Goal: Task Accomplishment & Management: Manage account settings

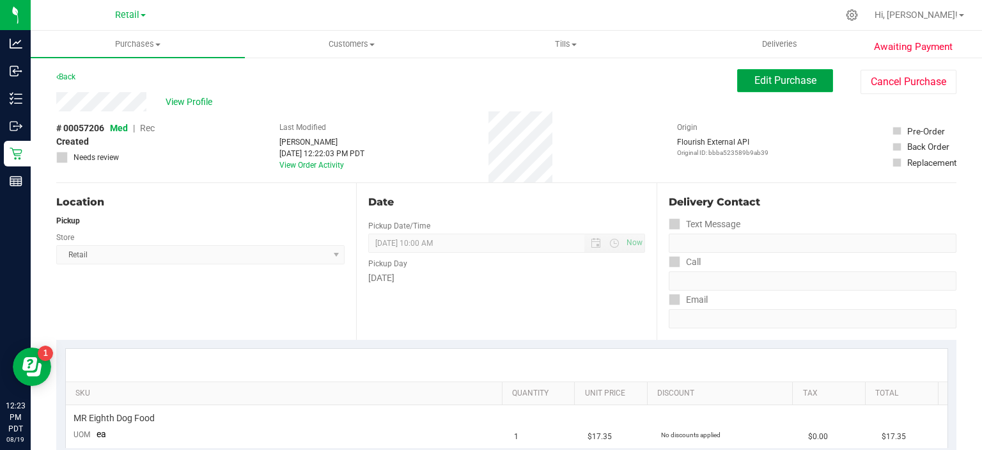
click at [773, 82] on span "Edit Purchase" at bounding box center [786, 80] width 62 height 12
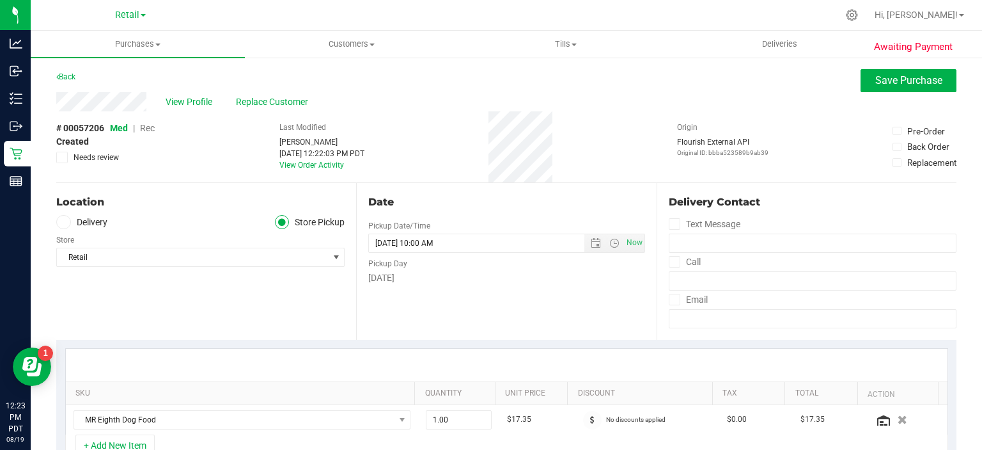
click at [151, 130] on span "Rec" at bounding box center [147, 128] width 15 height 10
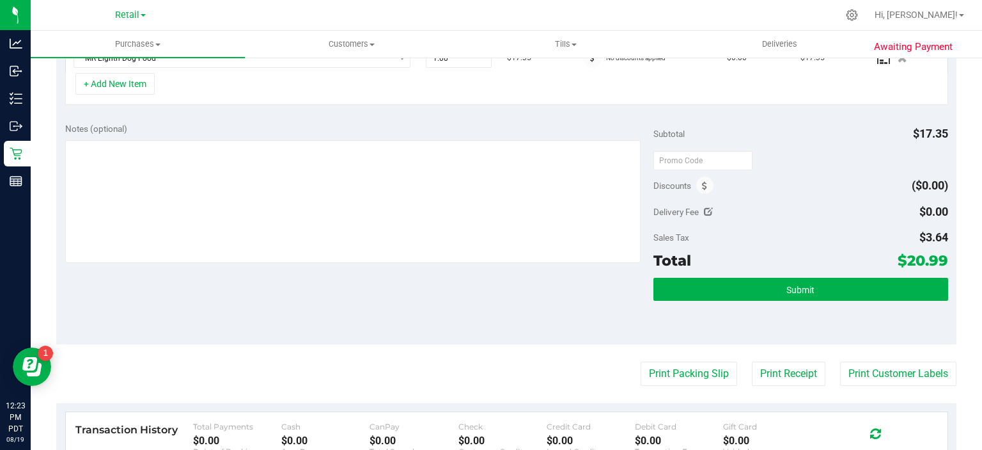
scroll to position [363, 0]
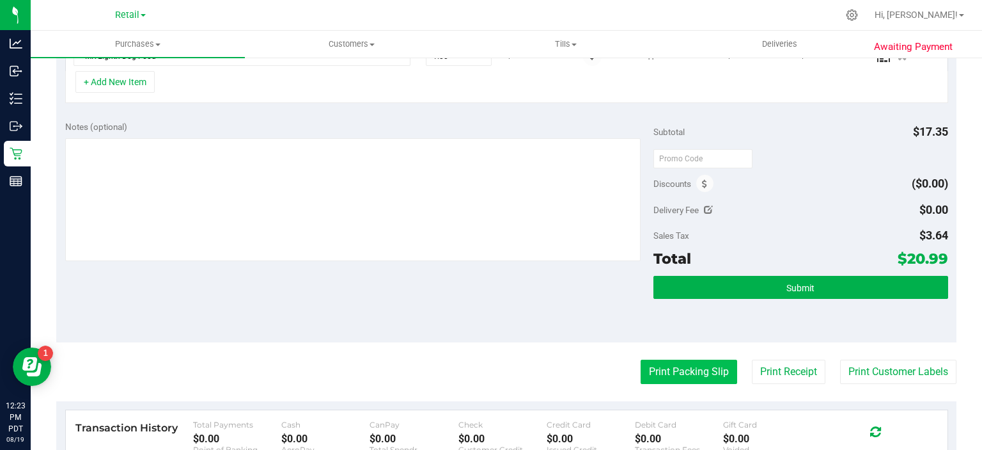
click at [693, 371] on button "Print Packing Slip" at bounding box center [689, 371] width 97 height 24
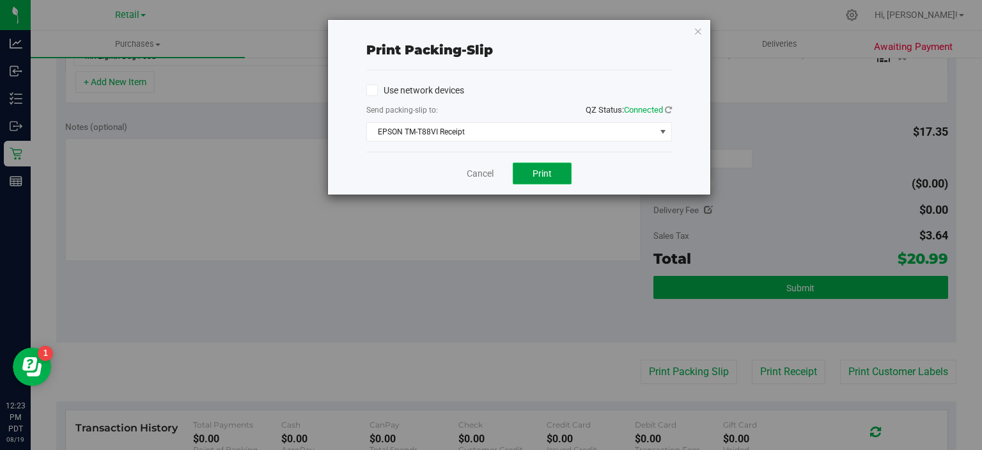
click at [554, 173] on button "Print" at bounding box center [542, 173] width 59 height 22
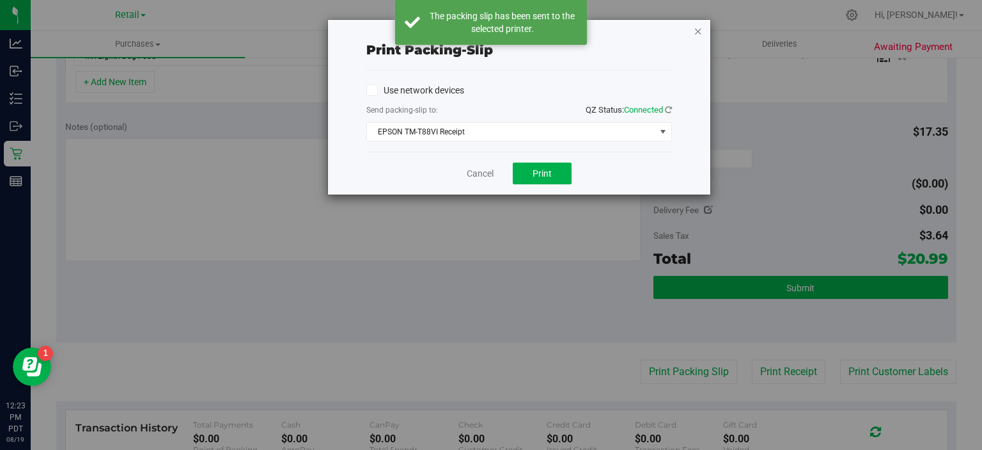
click at [698, 26] on icon "button" at bounding box center [698, 30] width 9 height 15
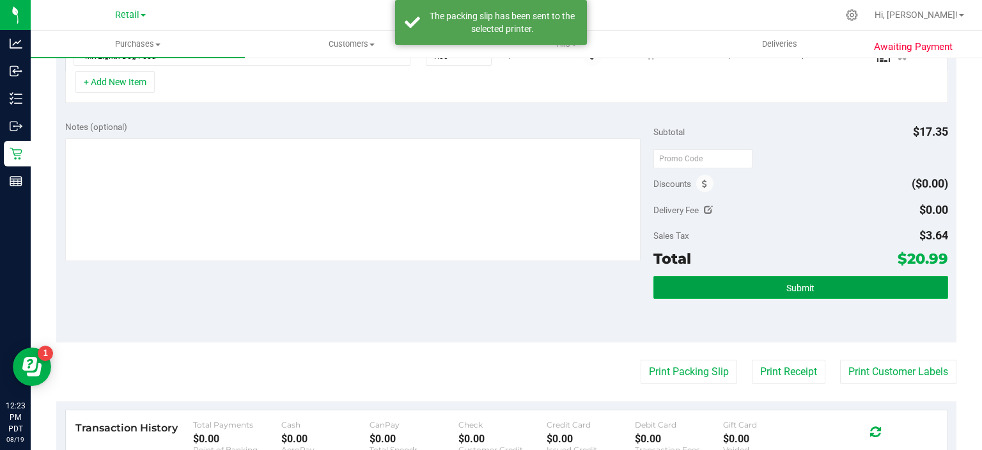
click at [807, 290] on button "Submit" at bounding box center [801, 287] width 294 height 23
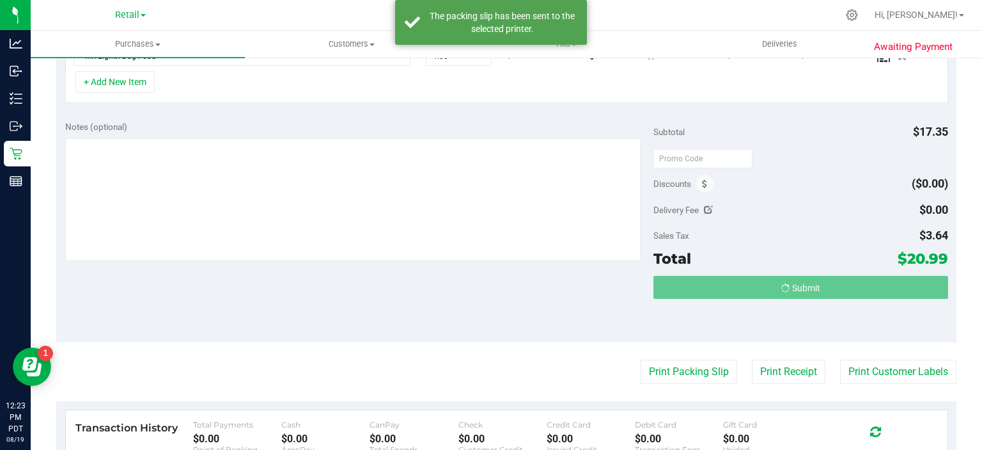
scroll to position [366, 0]
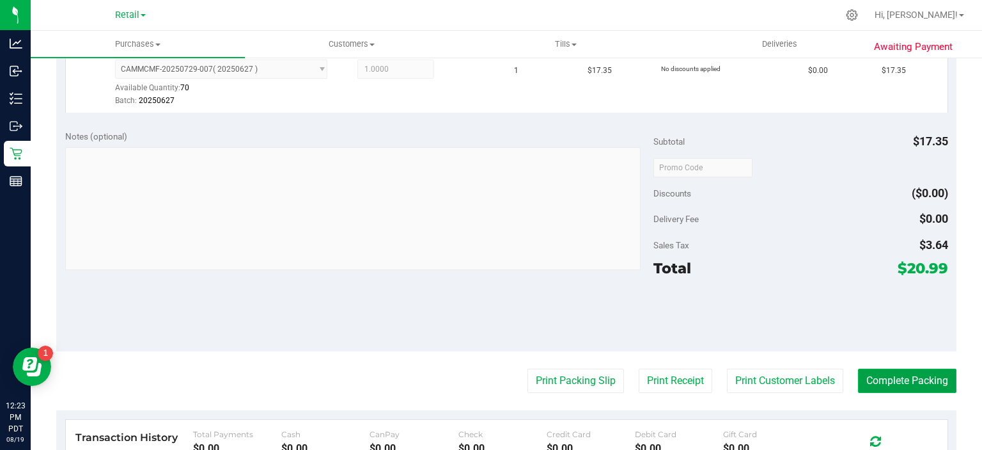
click at [924, 371] on button "Complete Packing" at bounding box center [907, 380] width 99 height 24
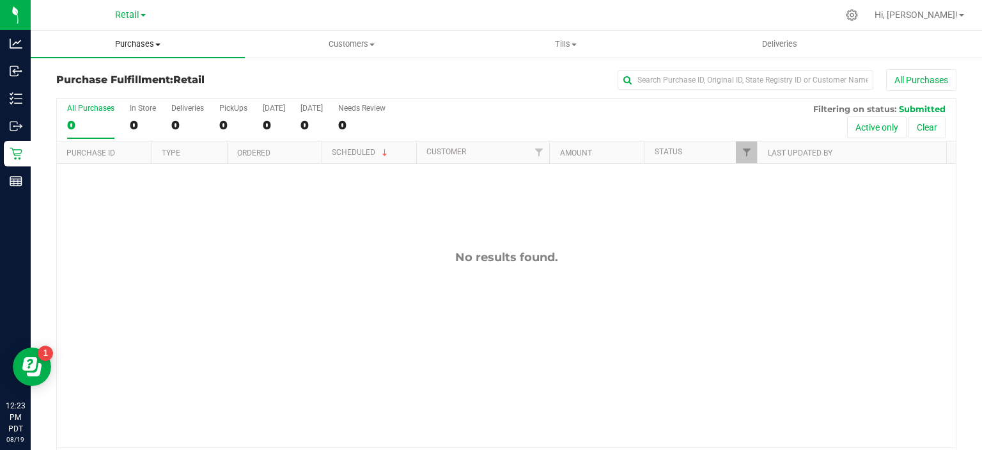
click at [155, 42] on span "Purchases" at bounding box center [138, 44] width 214 height 12
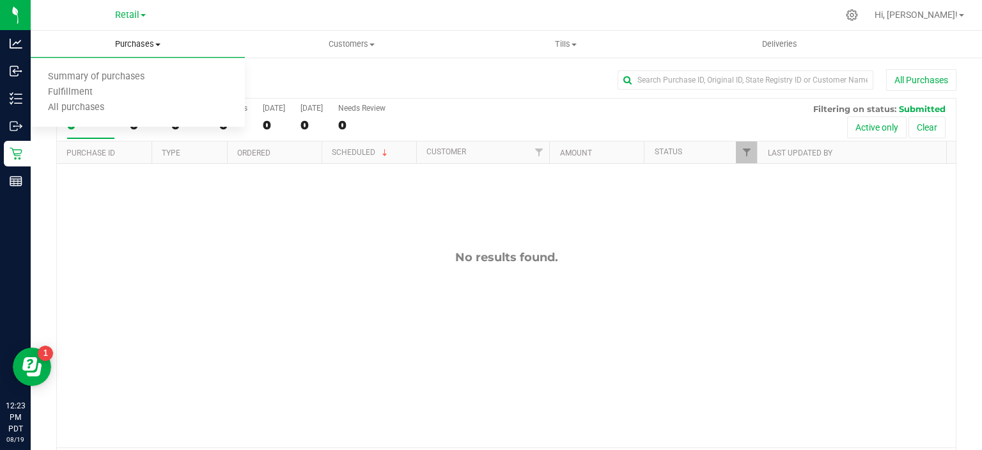
click at [134, 74] on span "Summary of purchases" at bounding box center [96, 77] width 131 height 11
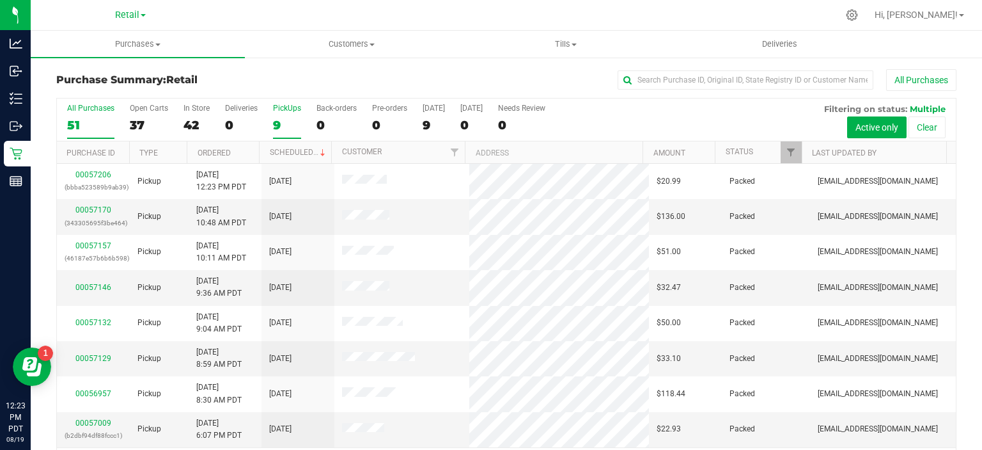
click at [289, 119] on div "9" at bounding box center [287, 125] width 28 height 15
click at [0, 0] on input "PickUps 9" at bounding box center [0, 0] width 0 height 0
click at [302, 146] on th "Scheduled" at bounding box center [295, 152] width 72 height 22
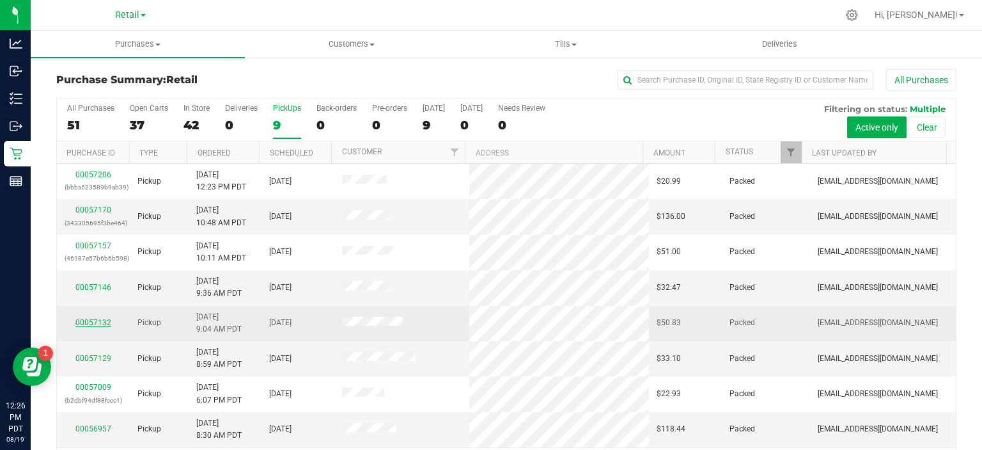
click at [87, 322] on link "00057132" at bounding box center [93, 322] width 36 height 9
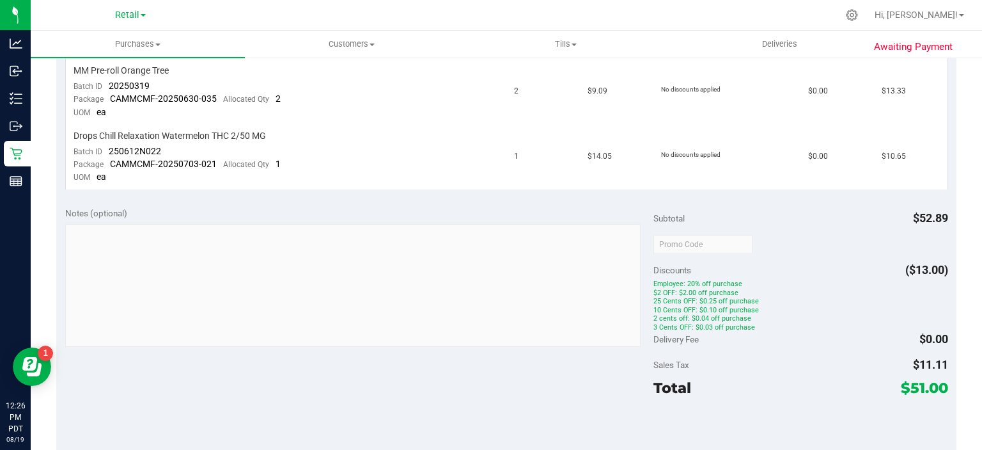
scroll to position [487, 0]
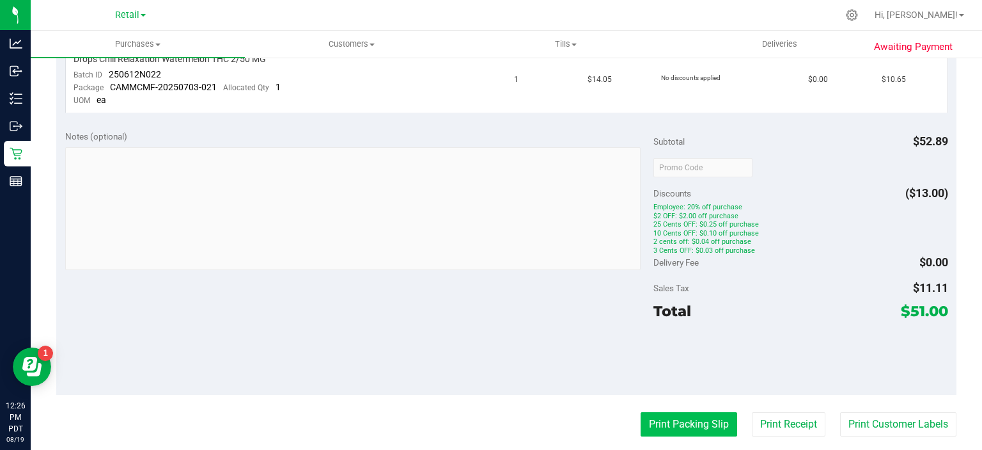
click at [676, 426] on button "Print Packing Slip" at bounding box center [689, 424] width 97 height 24
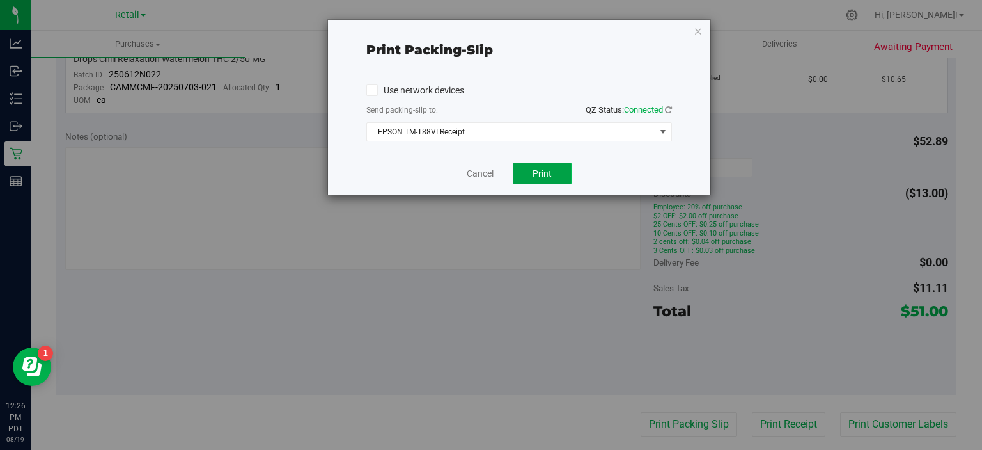
click at [550, 180] on button "Print" at bounding box center [542, 173] width 59 height 22
click at [698, 30] on icon "button" at bounding box center [698, 30] width 9 height 15
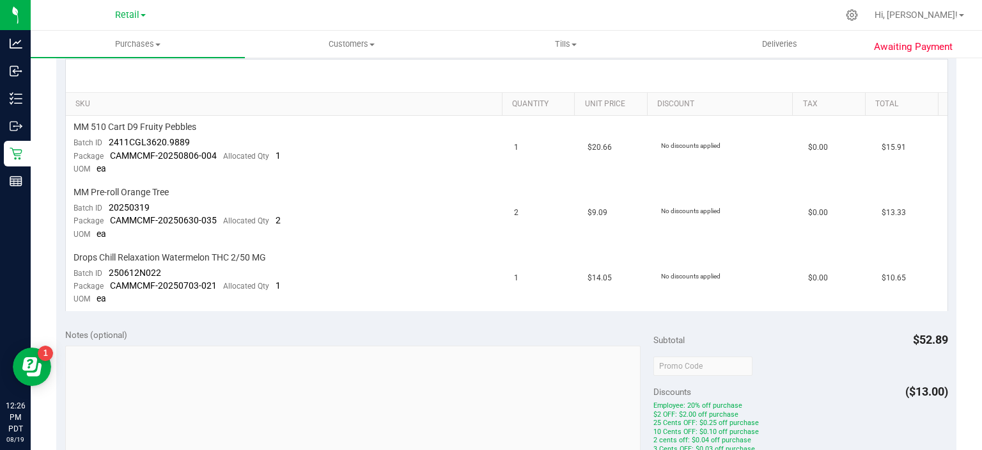
scroll to position [271, 0]
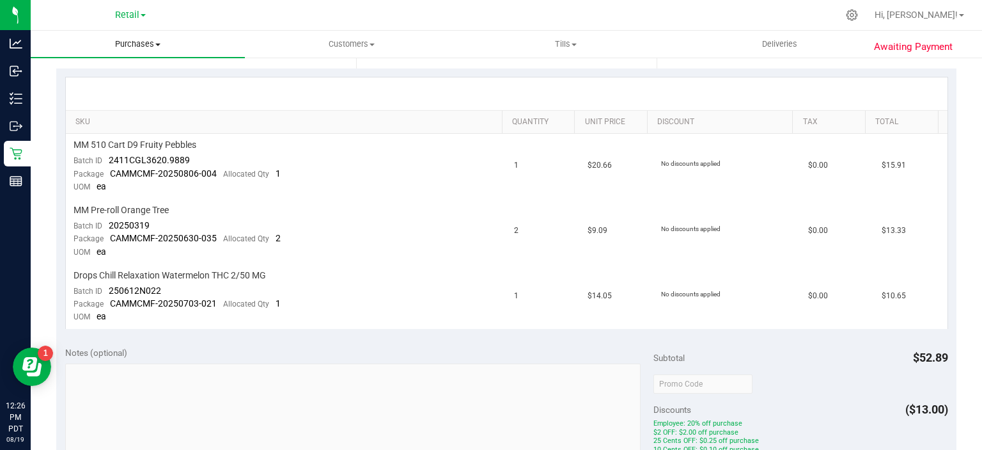
click at [152, 43] on span "Purchases" at bounding box center [138, 44] width 214 height 12
click at [130, 78] on span "Summary of purchases" at bounding box center [96, 77] width 131 height 11
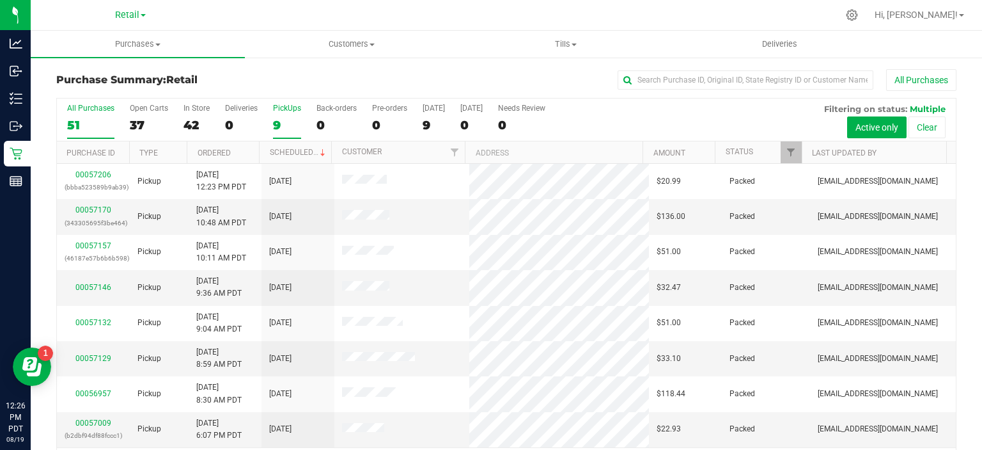
click at [285, 127] on div "9" at bounding box center [287, 125] width 28 height 15
click at [0, 0] on input "PickUps 9" at bounding box center [0, 0] width 0 height 0
click at [299, 153] on link "Scheduled" at bounding box center [299, 152] width 58 height 9
click at [324, 125] on div "0" at bounding box center [337, 125] width 40 height 15
click at [0, 0] on input "Back-orders 0" at bounding box center [0, 0] width 0 height 0
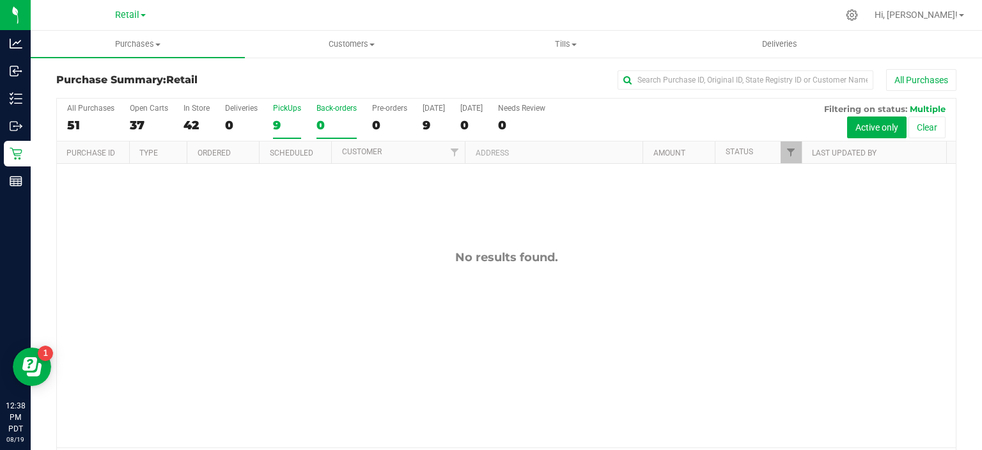
click at [284, 122] on div "9" at bounding box center [287, 125] width 28 height 15
click at [0, 0] on input "PickUps 9" at bounding box center [0, 0] width 0 height 0
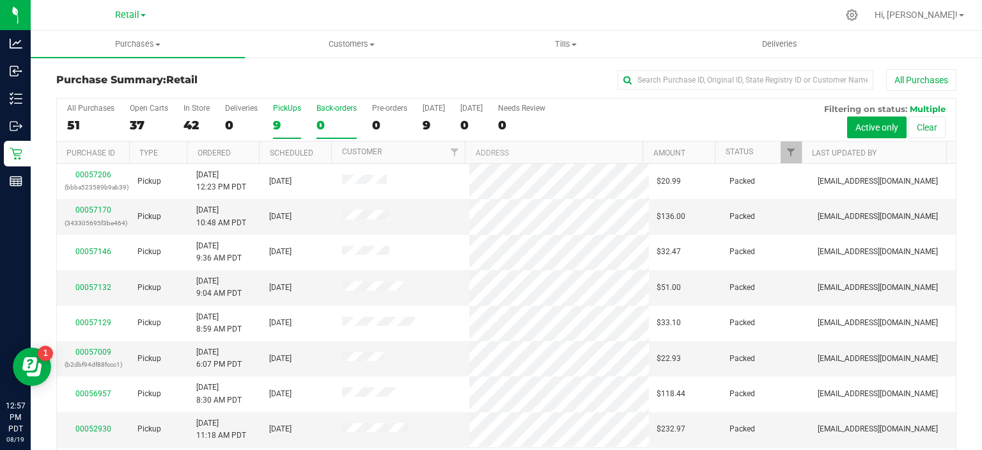
click at [320, 125] on div "0" at bounding box center [337, 125] width 40 height 15
click at [0, 0] on input "Back-orders 0" at bounding box center [0, 0] width 0 height 0
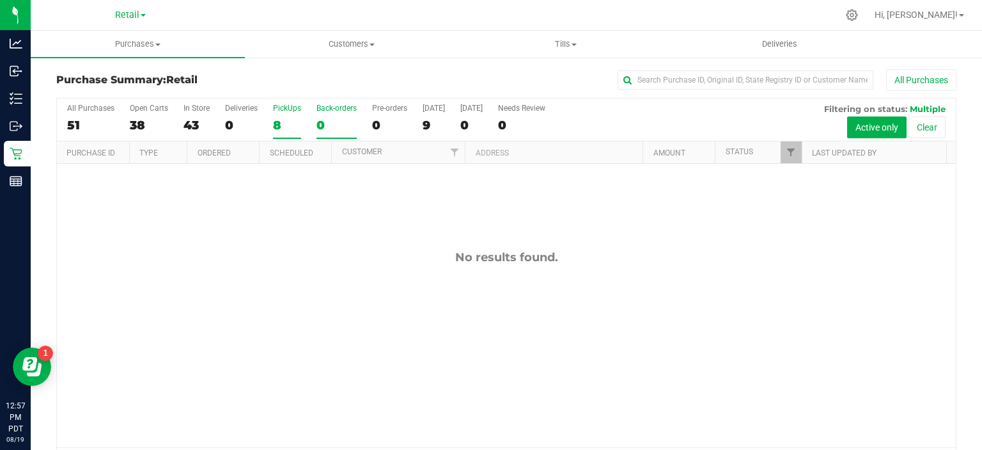
click at [285, 127] on div "8" at bounding box center [287, 125] width 28 height 15
click at [0, 0] on input "PickUps 8" at bounding box center [0, 0] width 0 height 0
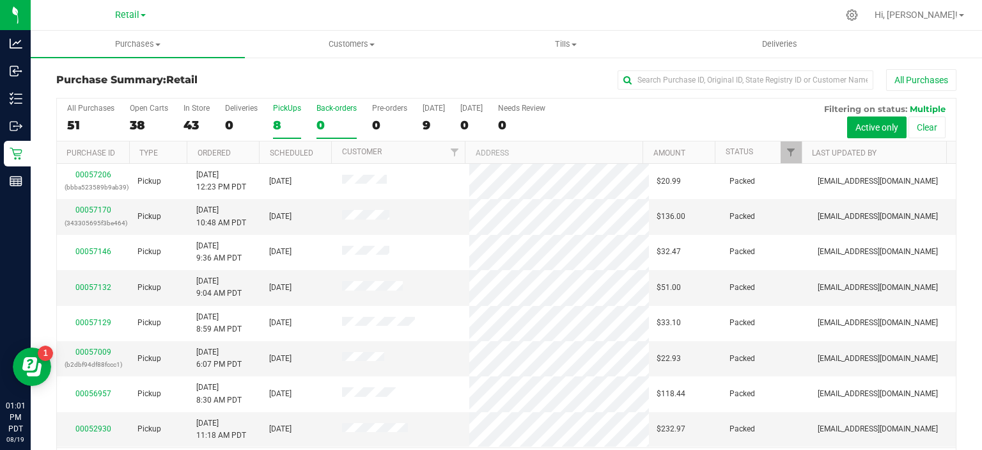
click at [323, 123] on div "0" at bounding box center [337, 125] width 40 height 15
click at [0, 0] on input "Back-orders 0" at bounding box center [0, 0] width 0 height 0
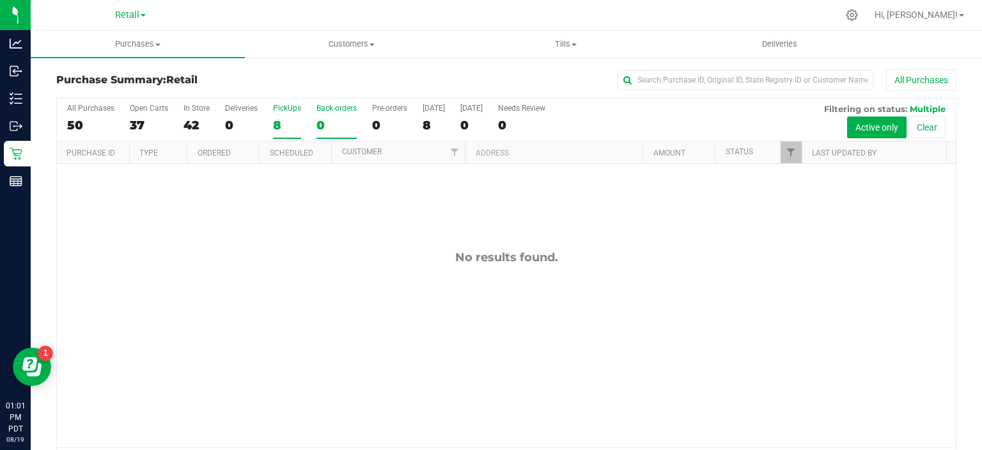
click at [278, 129] on div "8" at bounding box center [287, 125] width 28 height 15
click at [0, 0] on input "PickUps 8" at bounding box center [0, 0] width 0 height 0
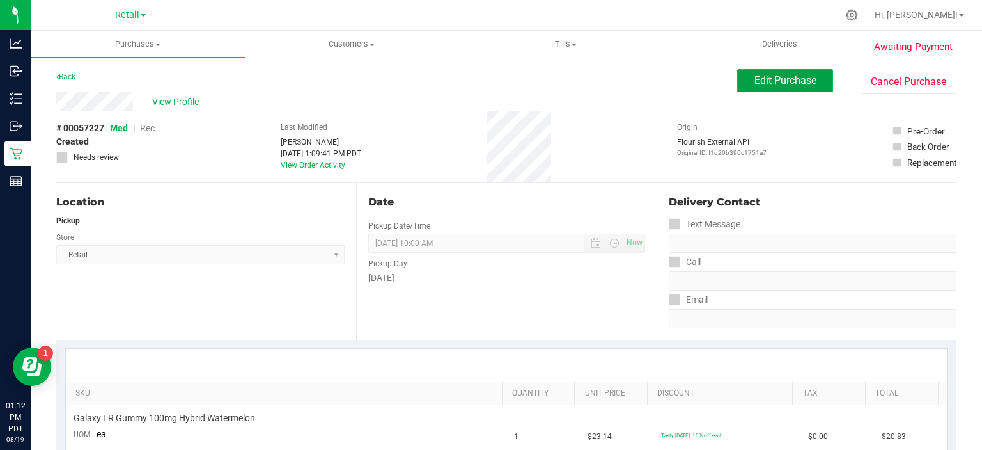
click at [785, 79] on span "Edit Purchase" at bounding box center [786, 80] width 62 height 12
click at [148, 130] on span "Rec" at bounding box center [147, 128] width 15 height 10
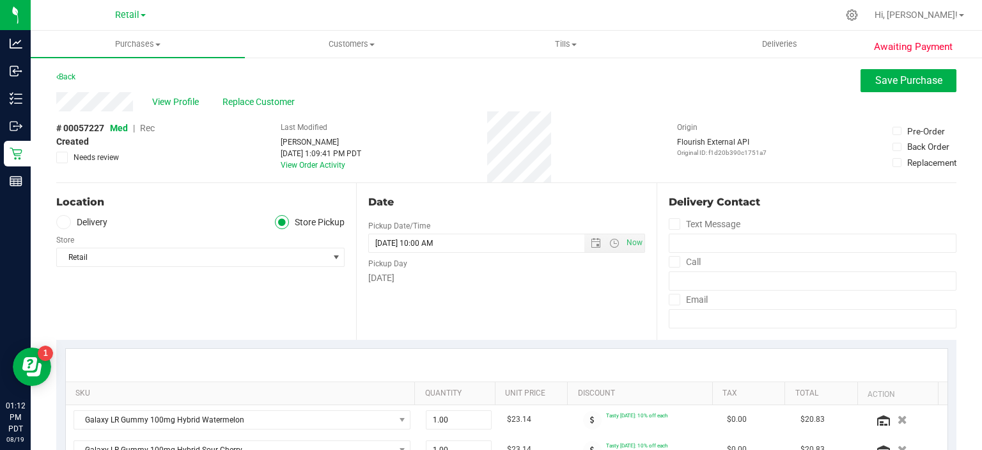
click at [151, 128] on span "Rec" at bounding box center [147, 128] width 15 height 10
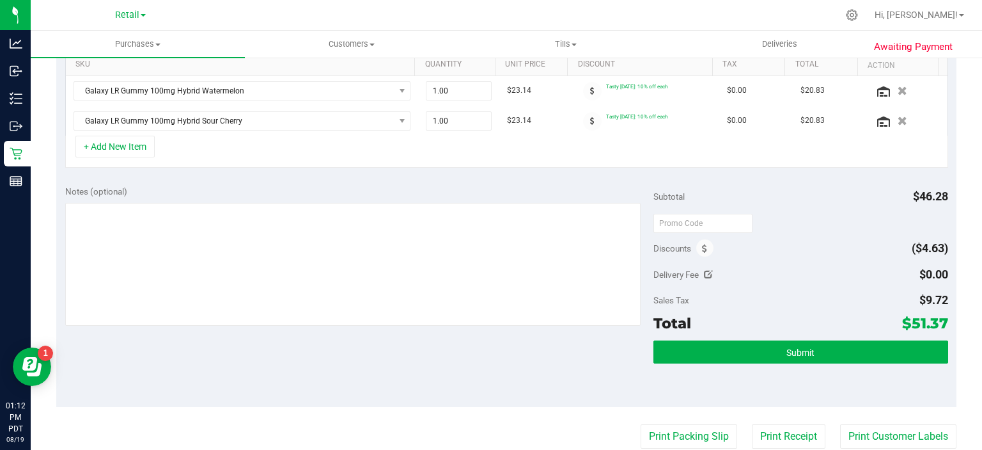
scroll to position [333, 0]
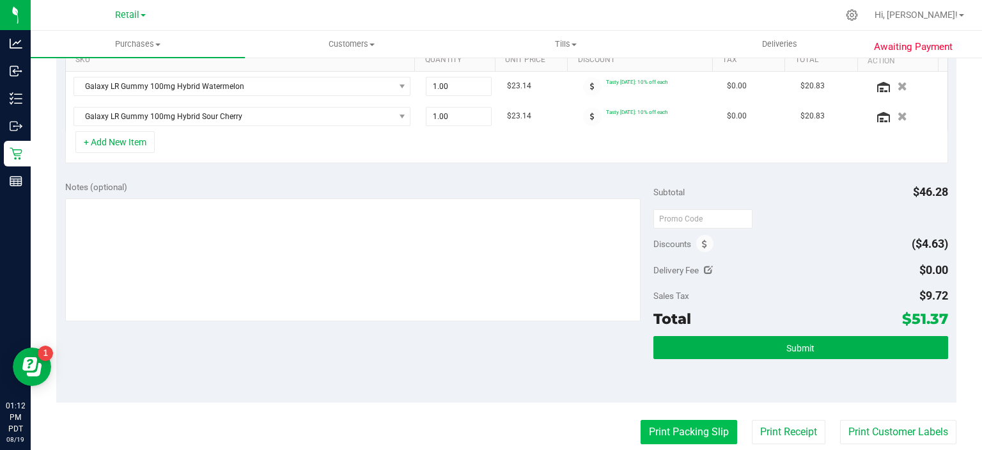
click at [683, 429] on button "Print Packing Slip" at bounding box center [689, 432] width 97 height 24
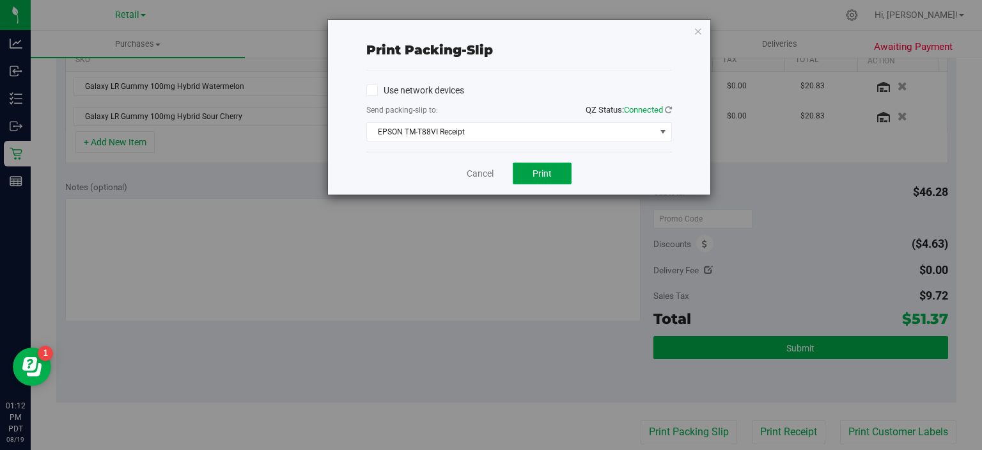
click at [560, 171] on button "Print" at bounding box center [542, 173] width 59 height 22
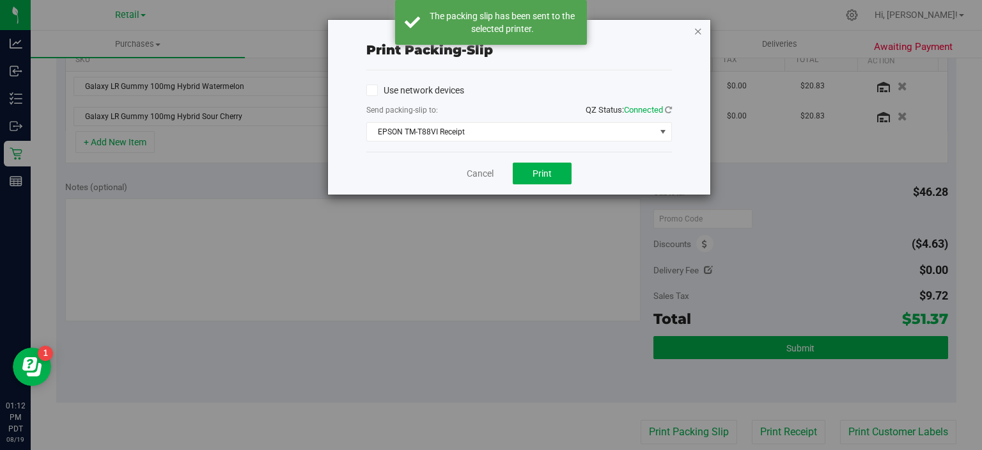
click at [698, 30] on icon "button" at bounding box center [698, 30] width 9 height 15
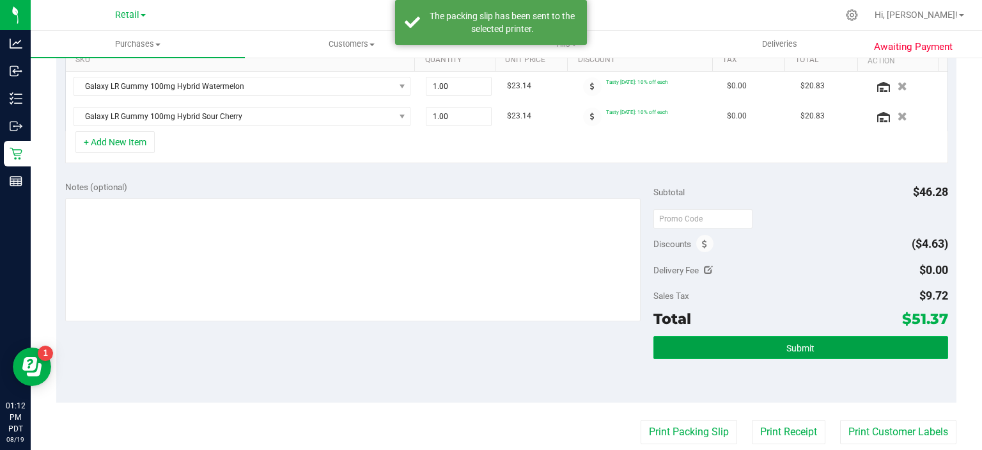
click at [815, 343] on button "Submit" at bounding box center [801, 347] width 294 height 23
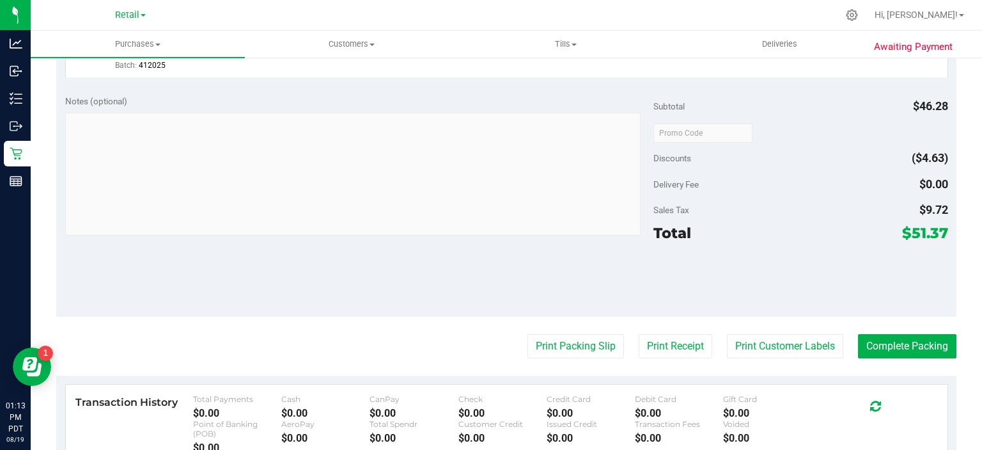
scroll to position [555, 0]
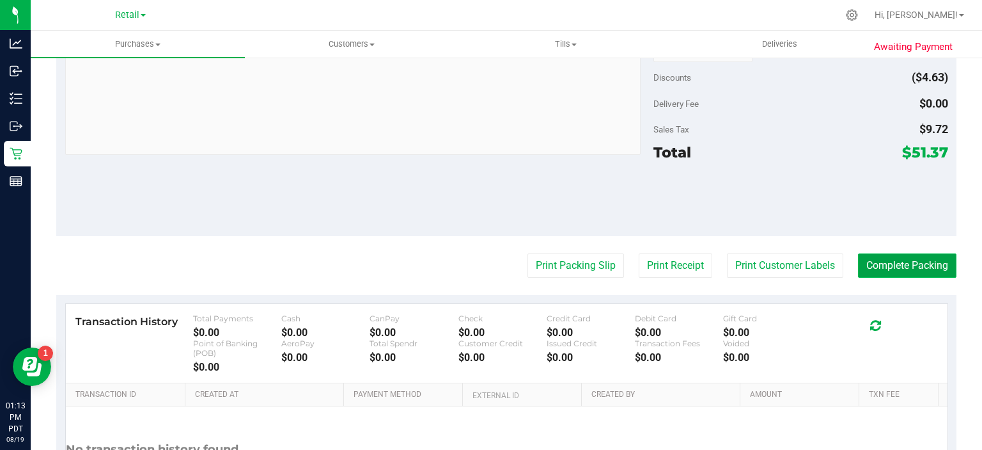
click at [888, 264] on button "Complete Packing" at bounding box center [907, 265] width 99 height 24
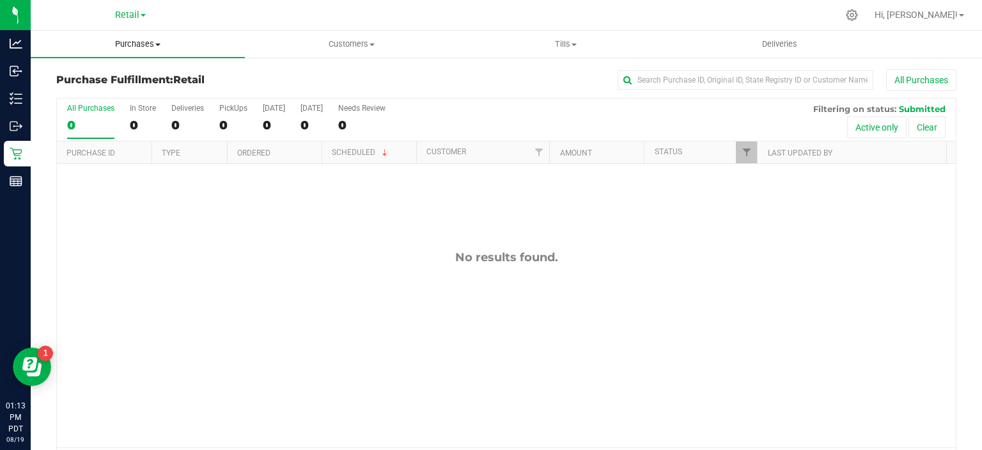
click at [138, 45] on span "Purchases" at bounding box center [138, 44] width 214 height 12
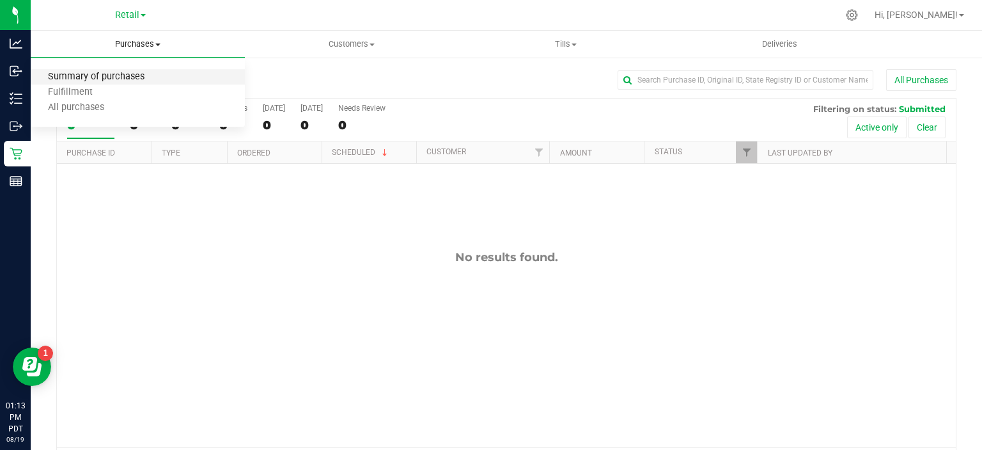
click at [136, 74] on span "Summary of purchases" at bounding box center [96, 77] width 131 height 11
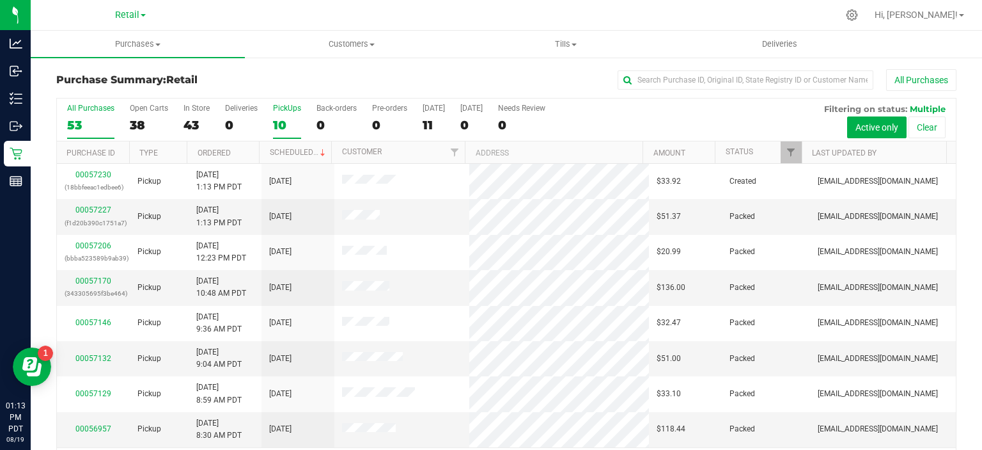
click at [279, 122] on div "10" at bounding box center [287, 125] width 28 height 15
click at [0, 0] on input "PickUps 10" at bounding box center [0, 0] width 0 height 0
click at [302, 148] on link "Scheduled" at bounding box center [299, 152] width 58 height 9
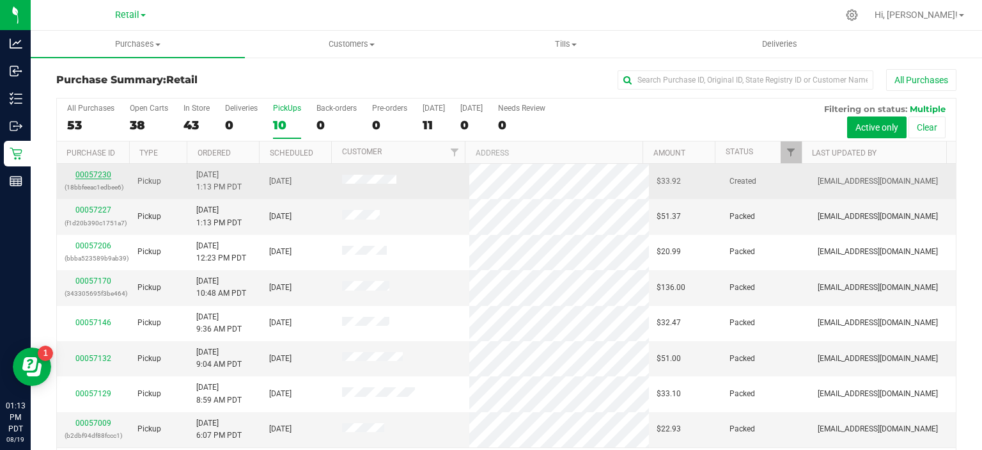
click at [94, 177] on link "00057230" at bounding box center [93, 174] width 36 height 9
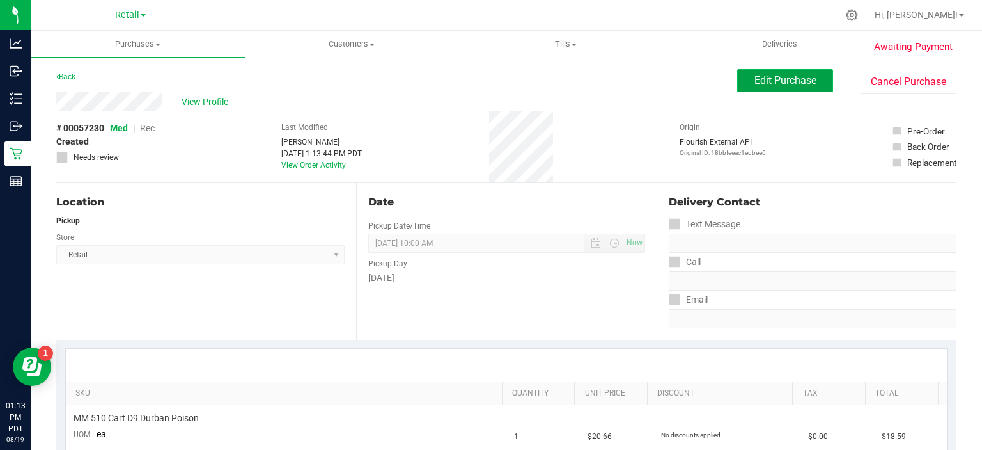
click at [780, 82] on span "Edit Purchase" at bounding box center [786, 80] width 62 height 12
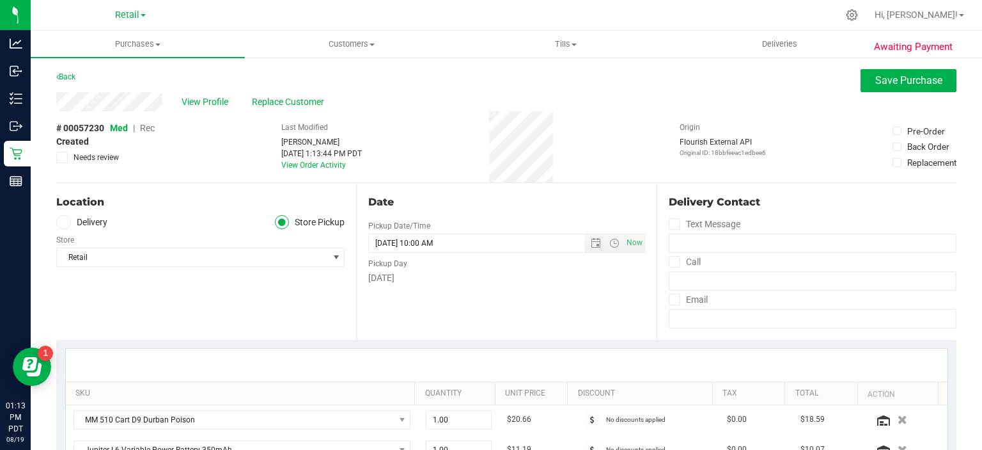
click at [147, 129] on span "Rec" at bounding box center [147, 128] width 15 height 10
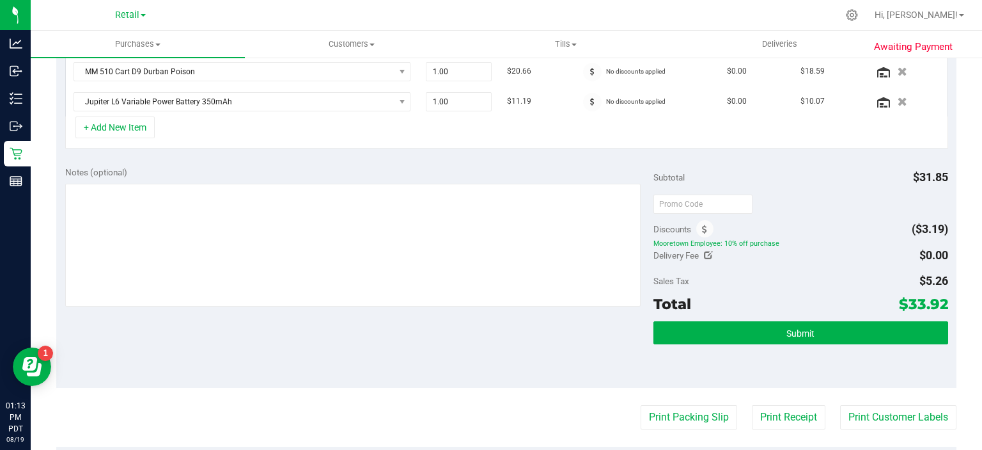
scroll to position [382, 0]
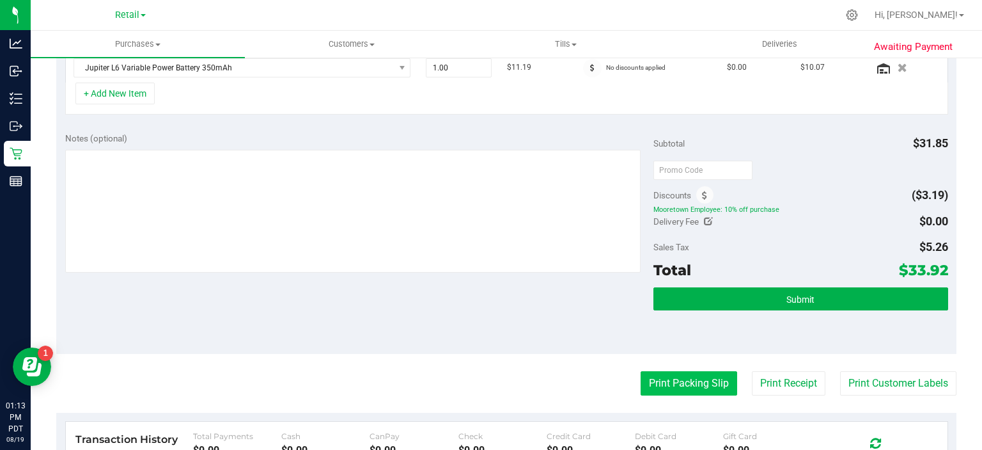
click at [675, 384] on button "Print Packing Slip" at bounding box center [689, 383] width 97 height 24
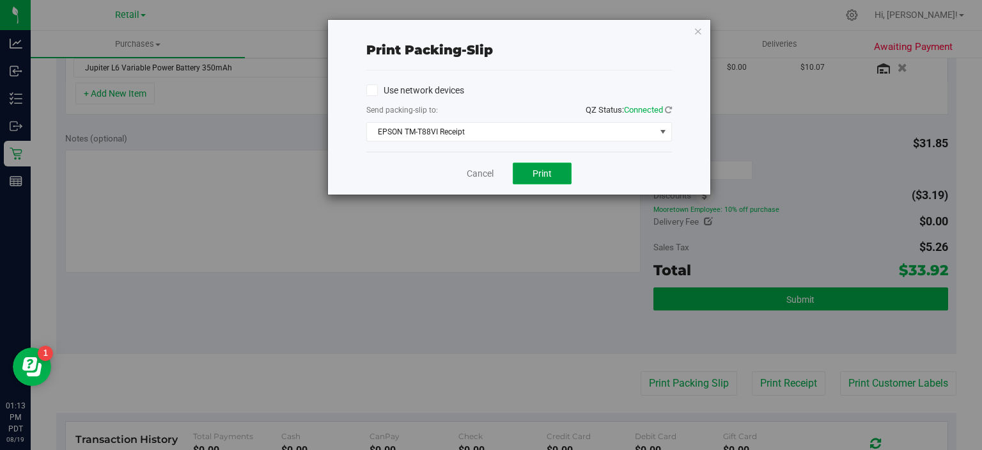
click at [549, 170] on span "Print" at bounding box center [542, 173] width 19 height 10
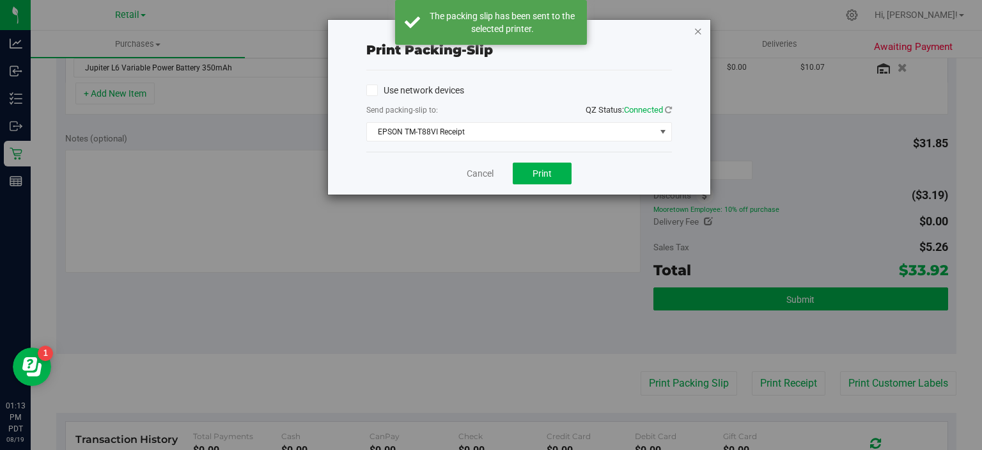
click at [702, 25] on icon "button" at bounding box center [698, 30] width 9 height 15
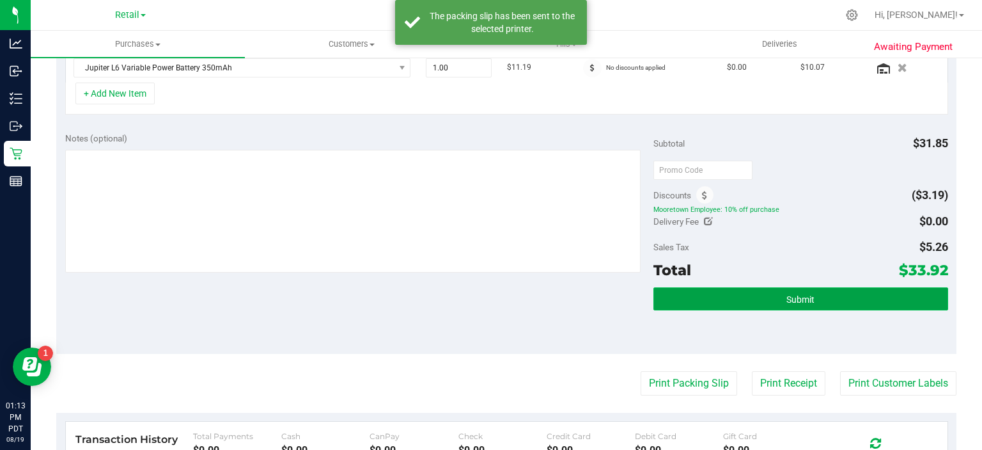
click at [833, 290] on button "Submit" at bounding box center [801, 298] width 294 height 23
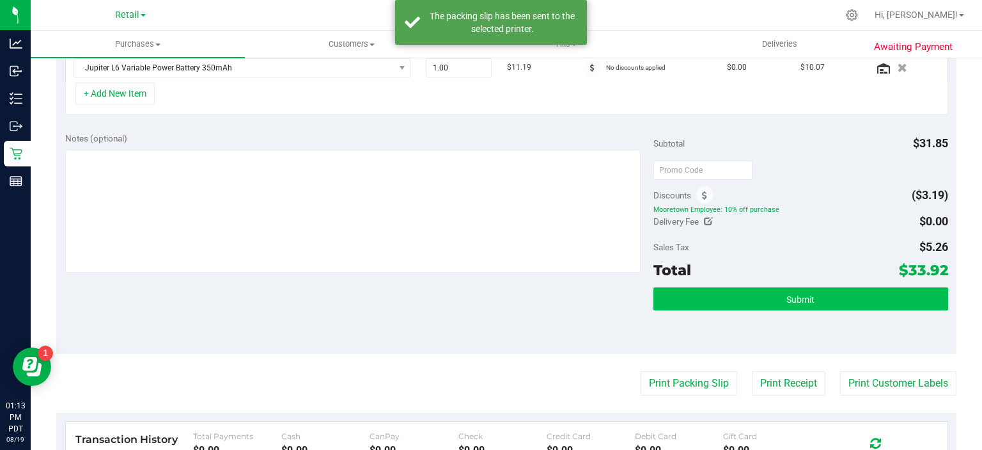
scroll to position [362, 0]
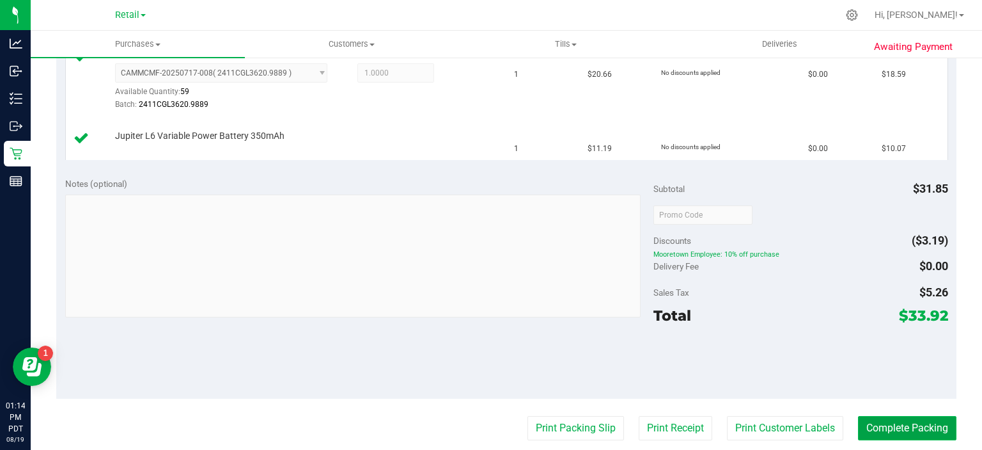
click at [916, 416] on button "Complete Packing" at bounding box center [907, 428] width 99 height 24
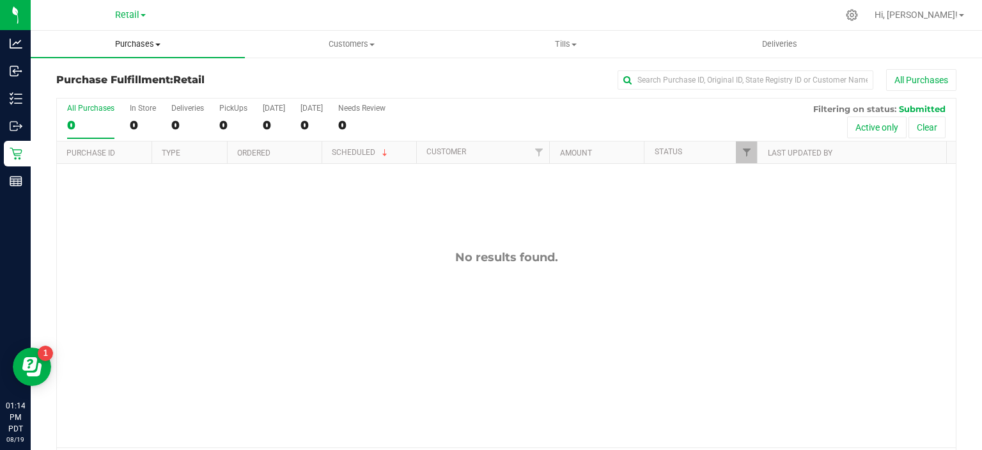
click at [158, 44] on span at bounding box center [157, 44] width 5 height 3
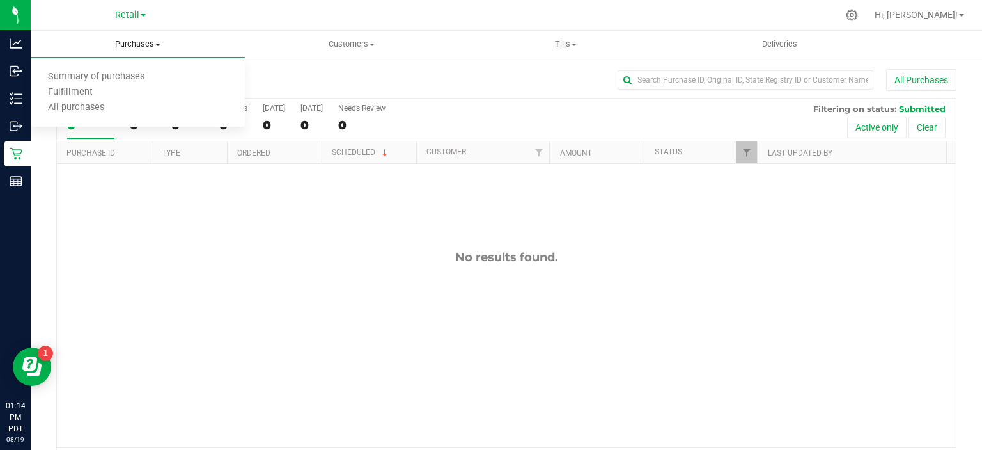
click at [123, 73] on span "Summary of purchases" at bounding box center [96, 77] width 131 height 11
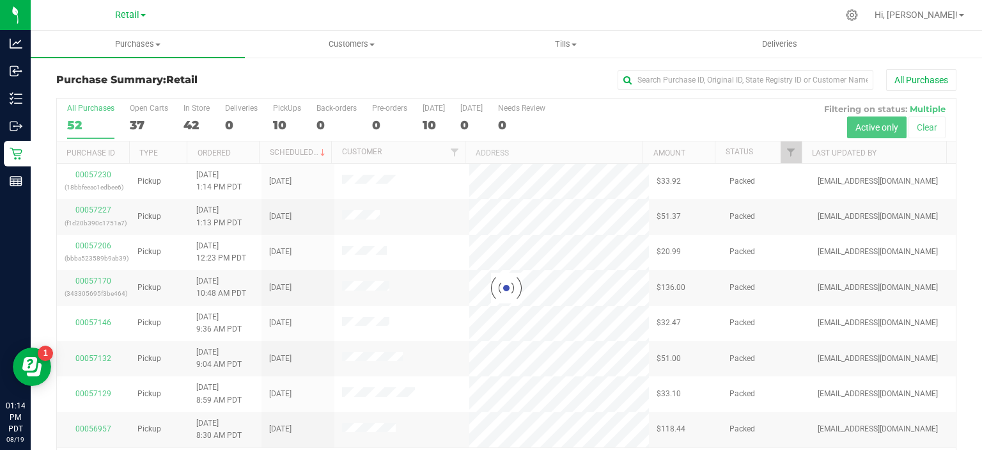
click at [286, 120] on div at bounding box center [506, 288] width 899 height 379
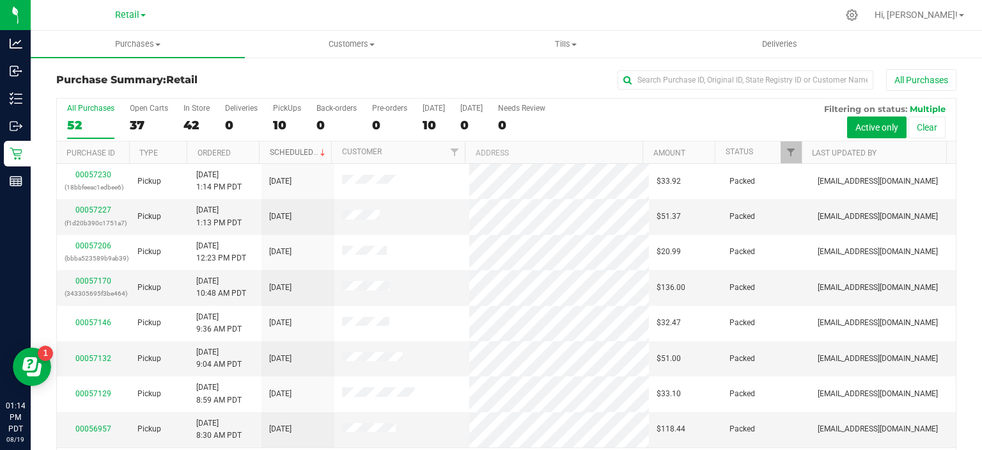
click at [318, 151] on span at bounding box center [323, 153] width 10 height 10
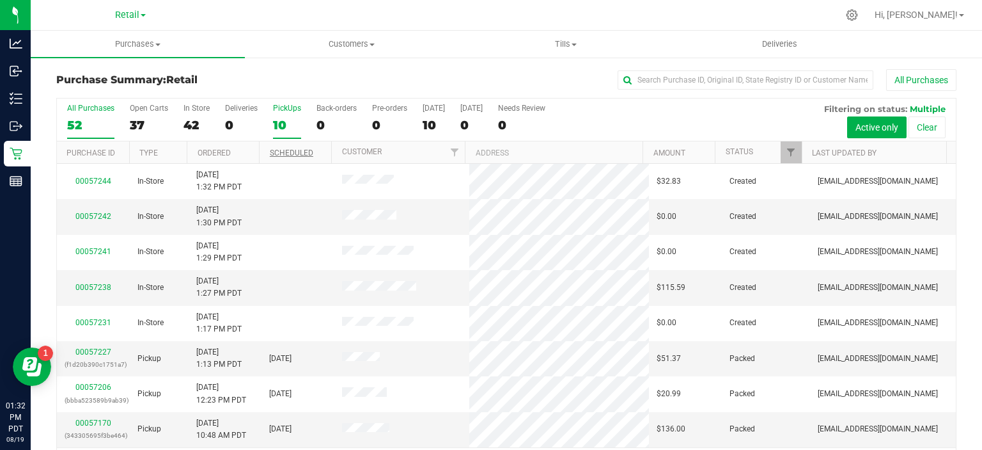
click at [277, 123] on div "10" at bounding box center [287, 125] width 28 height 15
click at [0, 0] on input "PickUps 10" at bounding box center [0, 0] width 0 height 0
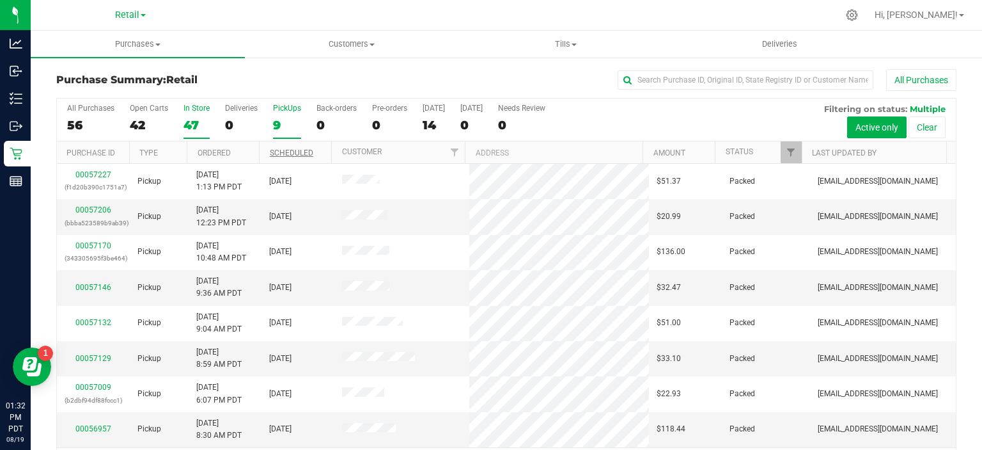
click at [189, 118] on div "47" at bounding box center [197, 125] width 26 height 15
click at [0, 0] on input "In Store 47" at bounding box center [0, 0] width 0 height 0
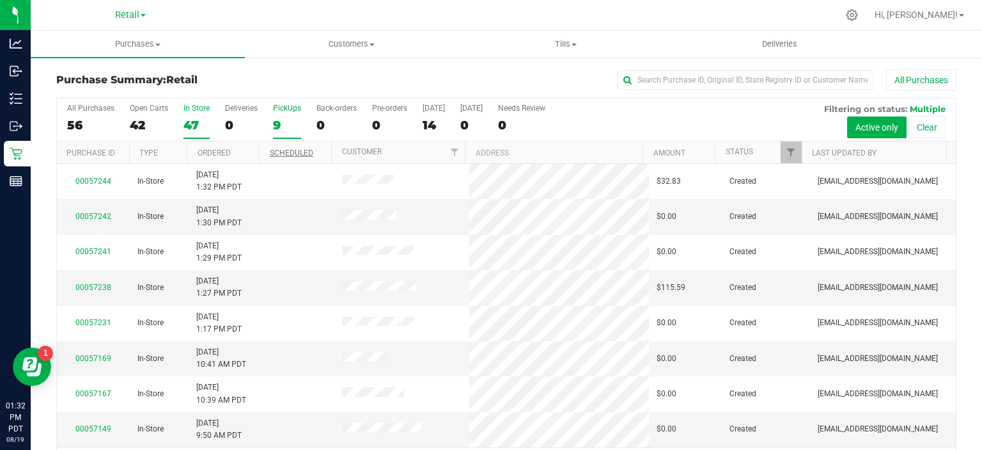
click at [284, 130] on div "9" at bounding box center [287, 125] width 28 height 15
click at [0, 0] on input "PickUps 9" at bounding box center [0, 0] width 0 height 0
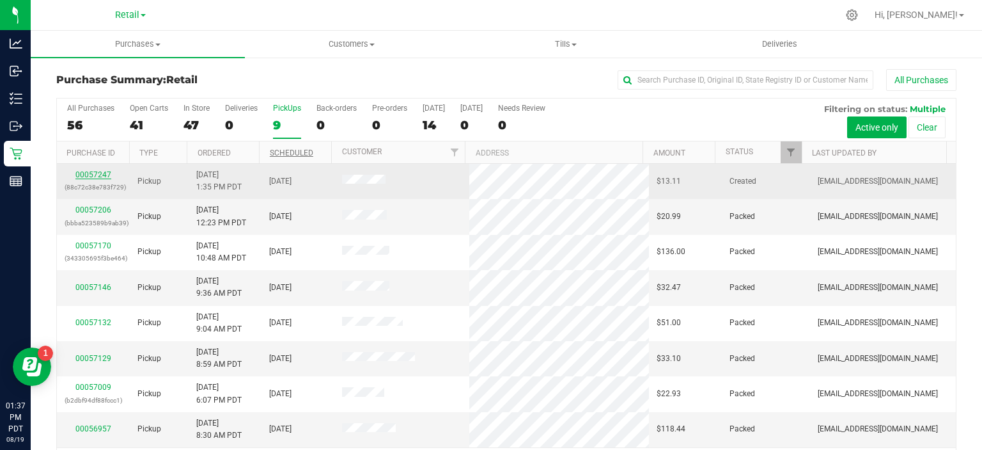
click at [100, 170] on link "00057247" at bounding box center [93, 174] width 36 height 9
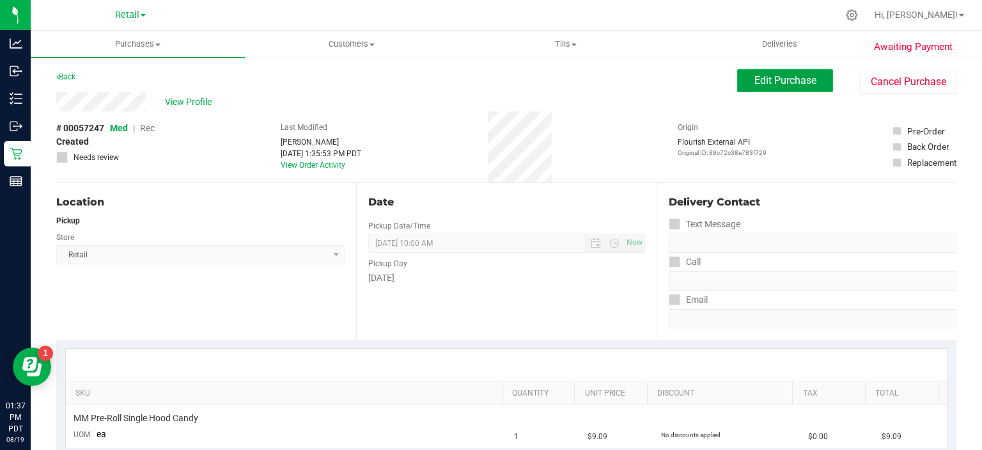
click at [780, 82] on span "Edit Purchase" at bounding box center [786, 80] width 62 height 12
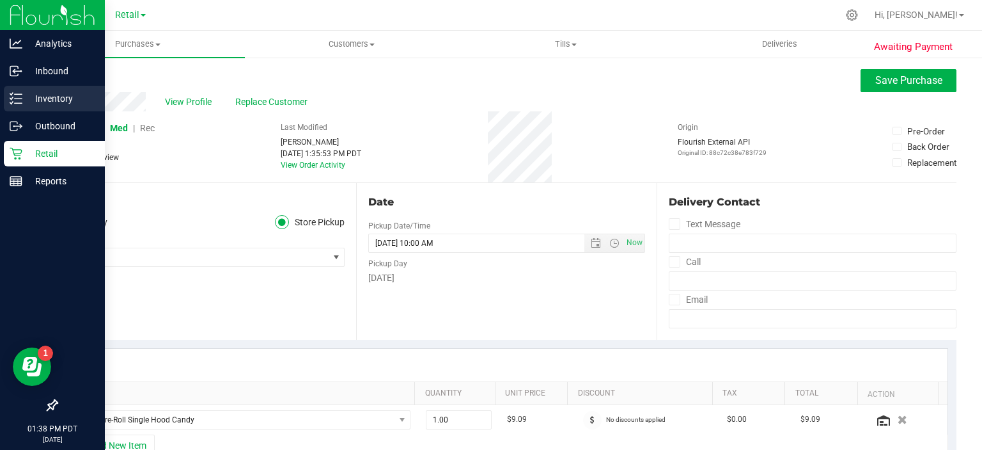
click at [10, 93] on icon at bounding box center [11, 94] width 3 height 2
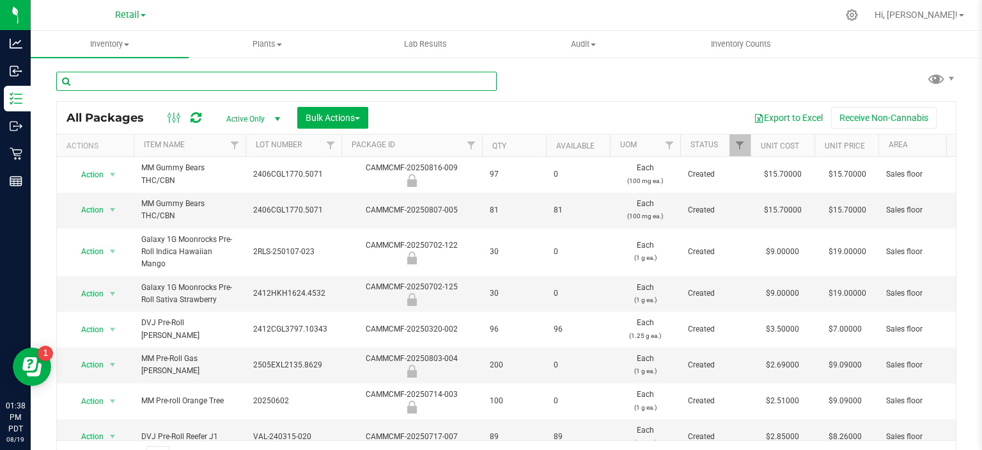
click at [220, 84] on input "text" at bounding box center [276, 81] width 441 height 19
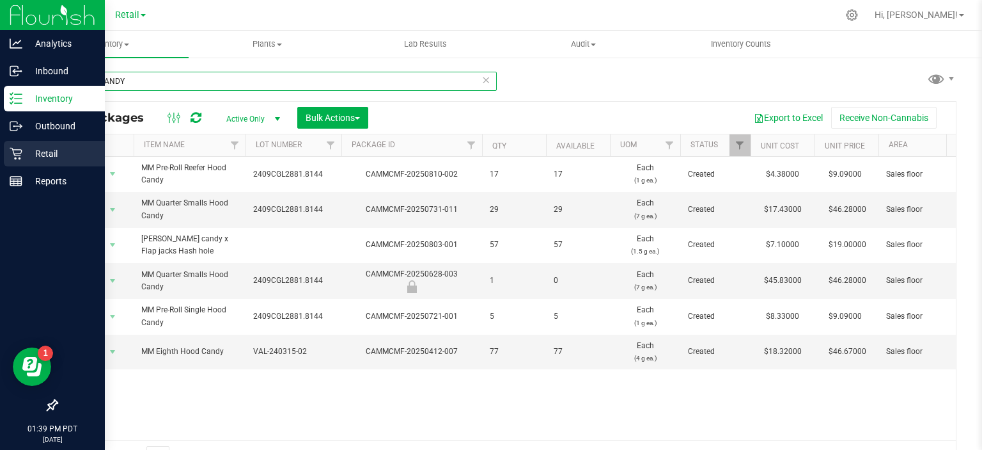
type input "HOOD CANDY"
click at [8, 157] on div "Retail" at bounding box center [54, 154] width 101 height 26
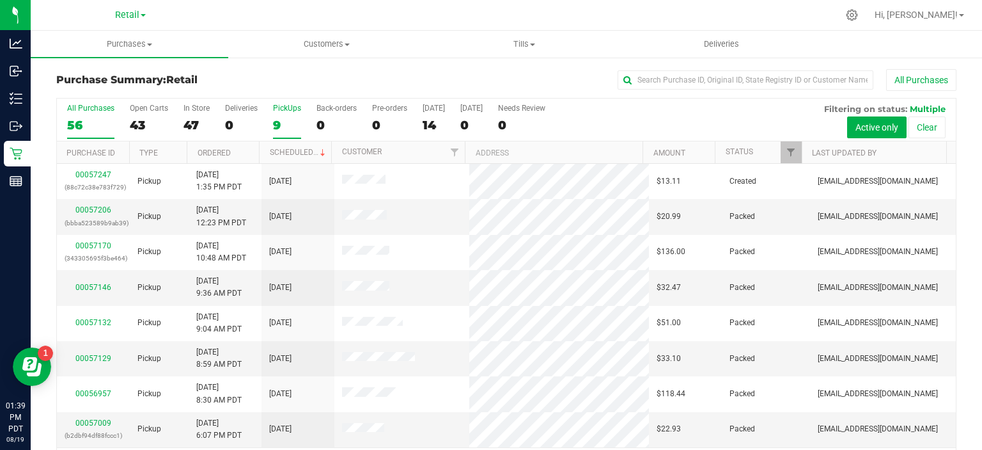
click at [281, 123] on div "9" at bounding box center [287, 125] width 28 height 15
click at [0, 0] on input "PickUps 9" at bounding box center [0, 0] width 0 height 0
click at [297, 146] on th "Scheduled" at bounding box center [295, 152] width 72 height 22
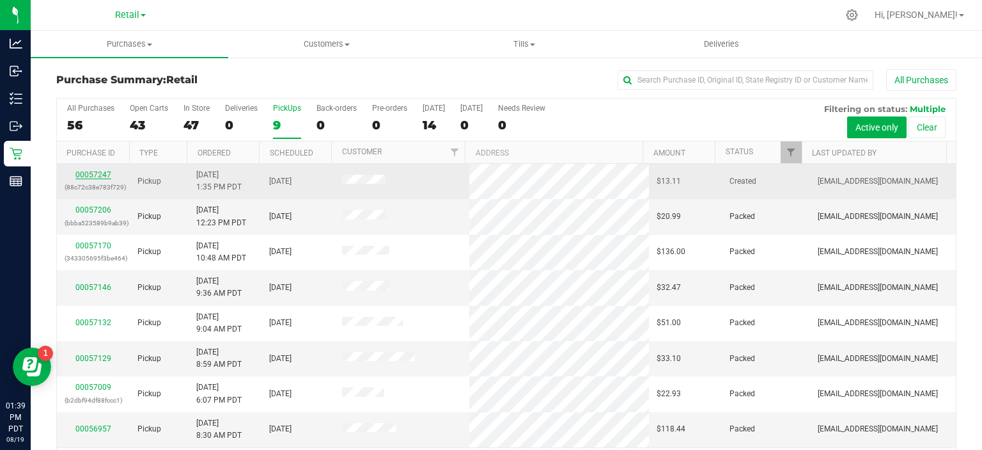
click at [79, 171] on link "00057247" at bounding box center [93, 174] width 36 height 9
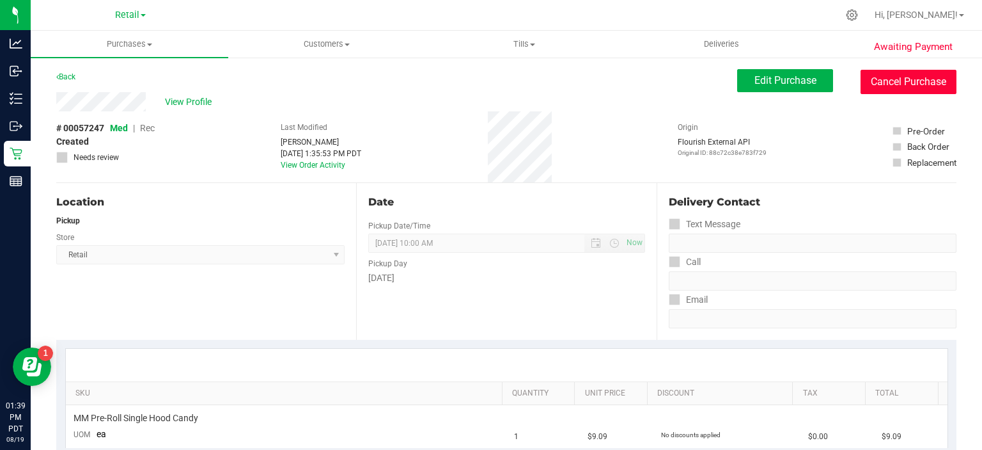
click at [914, 74] on button "Cancel Purchase" at bounding box center [909, 82] width 96 height 24
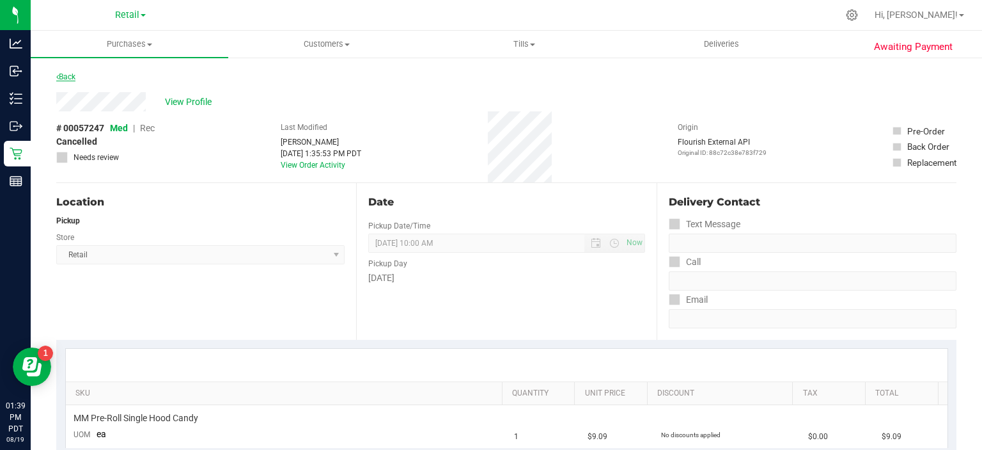
click at [71, 78] on link "Back" at bounding box center [65, 76] width 19 height 9
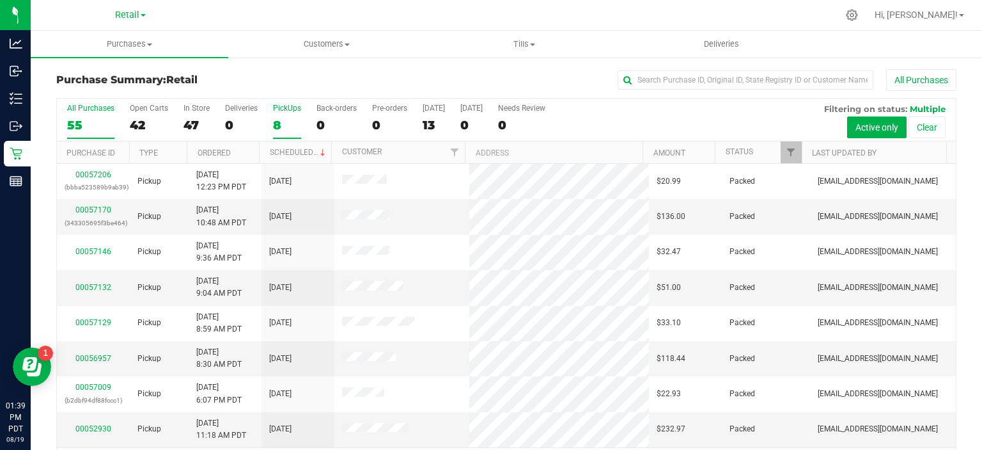
click at [284, 122] on div "8" at bounding box center [287, 125] width 28 height 15
click at [0, 0] on input "PickUps 8" at bounding box center [0, 0] width 0 height 0
click at [303, 149] on link "Scheduled" at bounding box center [299, 152] width 58 height 9
click at [319, 126] on div "0" at bounding box center [337, 125] width 40 height 15
click at [0, 0] on input "Back-orders 0" at bounding box center [0, 0] width 0 height 0
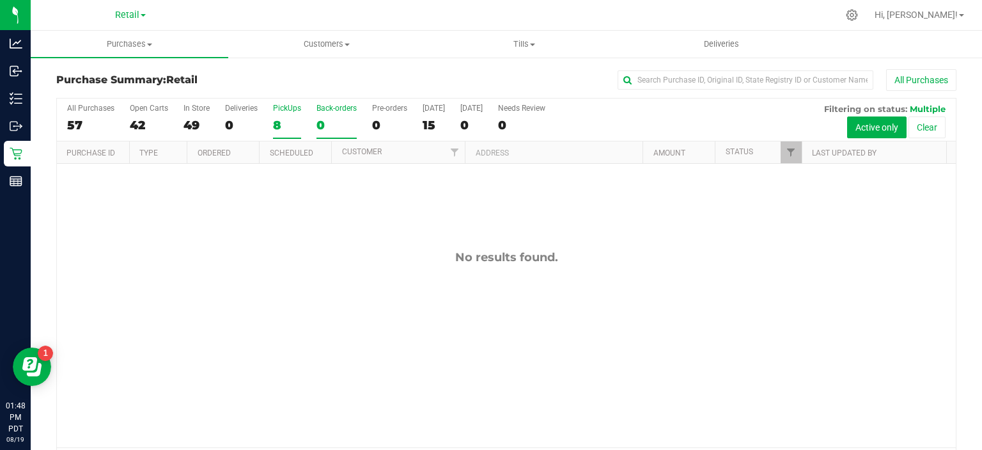
click at [275, 130] on div "8" at bounding box center [287, 125] width 28 height 15
click at [0, 0] on input "PickUps 8" at bounding box center [0, 0] width 0 height 0
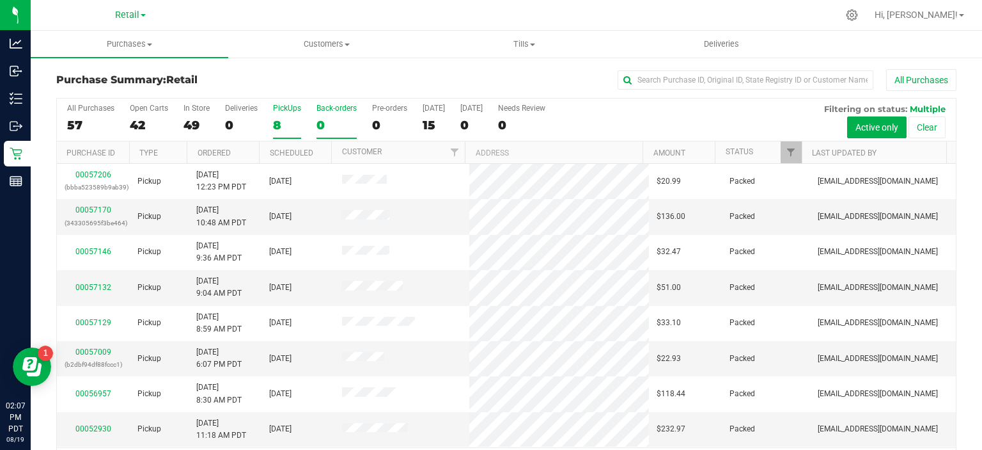
click at [320, 122] on div "0" at bounding box center [337, 125] width 40 height 15
click at [0, 0] on input "Back-orders 0" at bounding box center [0, 0] width 0 height 0
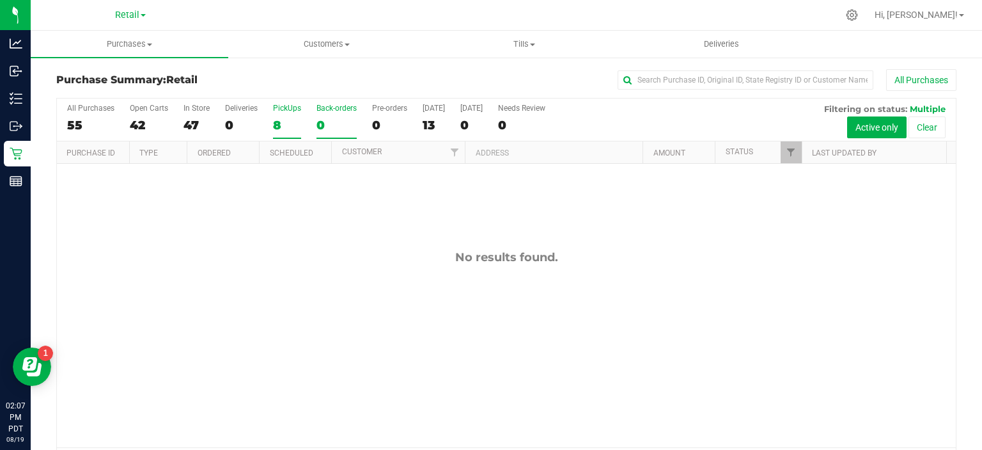
click at [279, 129] on div "8" at bounding box center [287, 125] width 28 height 15
click at [0, 0] on input "PickUps 8" at bounding box center [0, 0] width 0 height 0
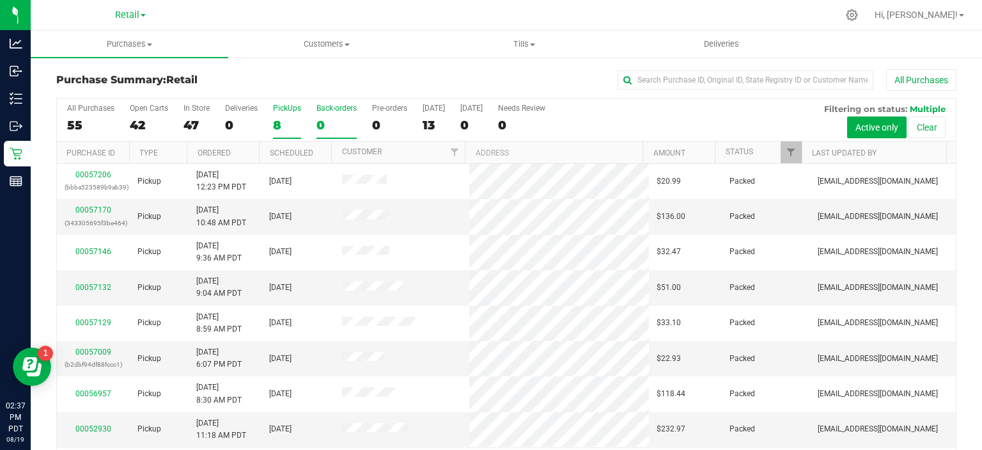
click at [322, 127] on div "0" at bounding box center [337, 125] width 40 height 15
click at [0, 0] on input "Back-orders 0" at bounding box center [0, 0] width 0 height 0
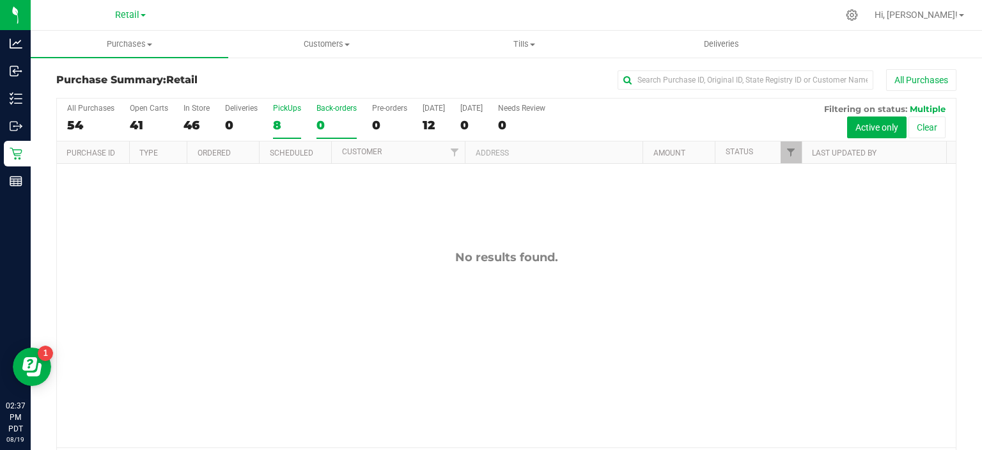
click at [281, 129] on div "8" at bounding box center [287, 125] width 28 height 15
click at [0, 0] on input "PickUps 8" at bounding box center [0, 0] width 0 height 0
